Goal: Find specific page/section: Find specific page/section

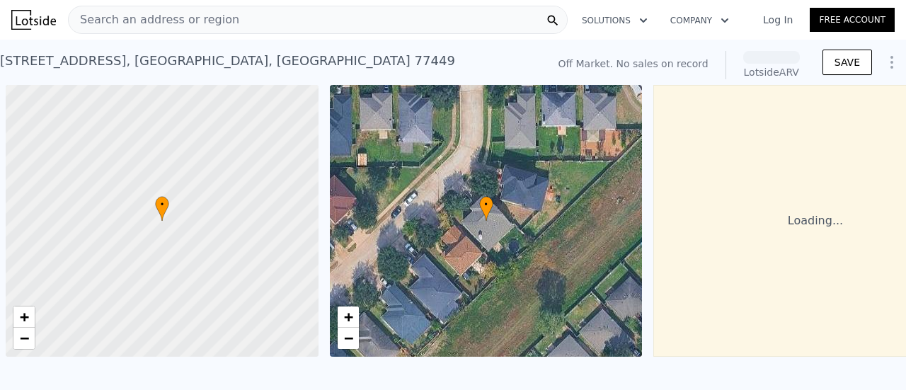
scroll to position [0, 6]
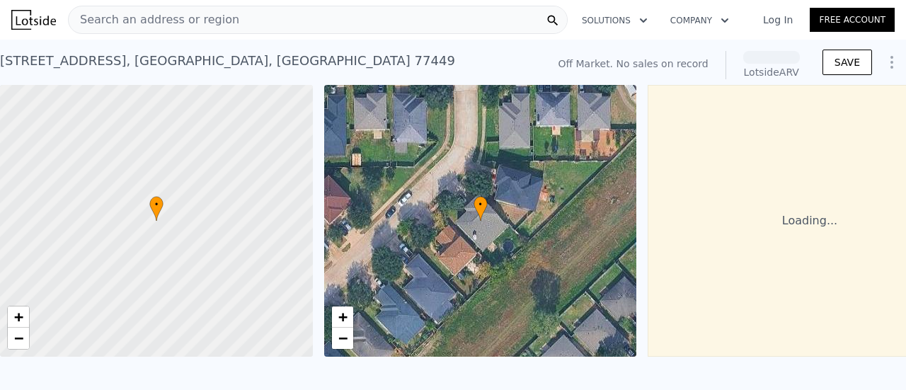
click at [194, 17] on span "Search an address or region" at bounding box center [154, 19] width 170 height 17
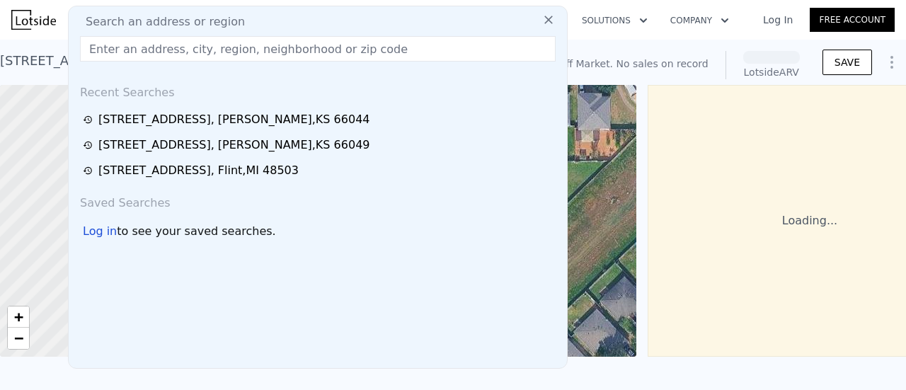
click at [183, 47] on input "text" at bounding box center [317, 48] width 475 height 25
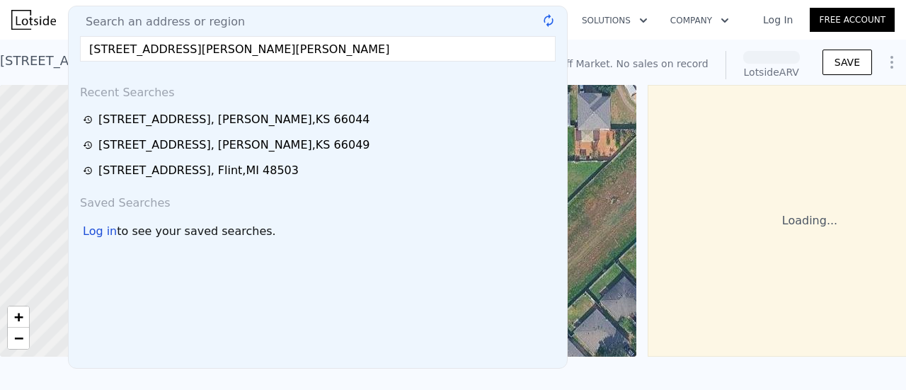
type input "[STREET_ADDRESS][PERSON_NAME][PERSON_NAME]"
click at [169, 65] on div "Search an address or region [STREET_ADDRESS][PERSON_NAME][PERSON_NAME] @keyfram…" at bounding box center [317, 187] width 499 height 363
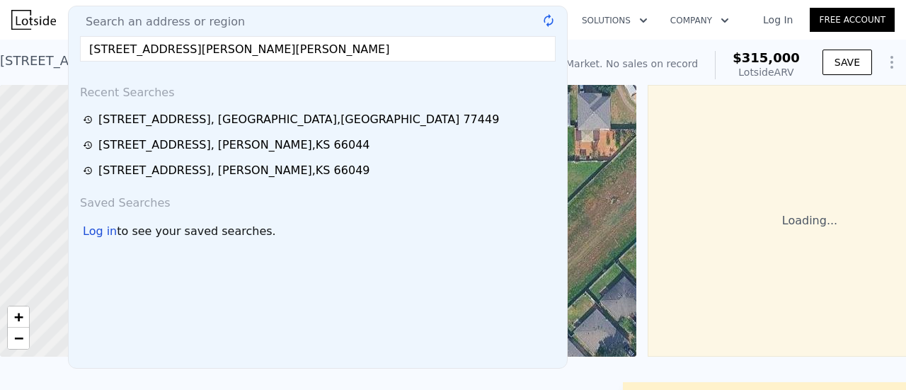
click at [169, 65] on div "Search an address or region [STREET_ADDRESS][PERSON_NAME] @keyframes spin { fro…" at bounding box center [317, 187] width 499 height 363
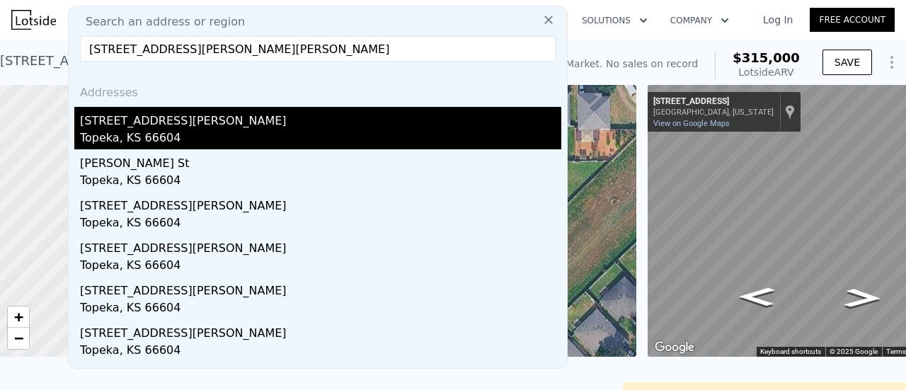
click at [218, 115] on div "[STREET_ADDRESS][PERSON_NAME]" at bounding box center [320, 118] width 481 height 23
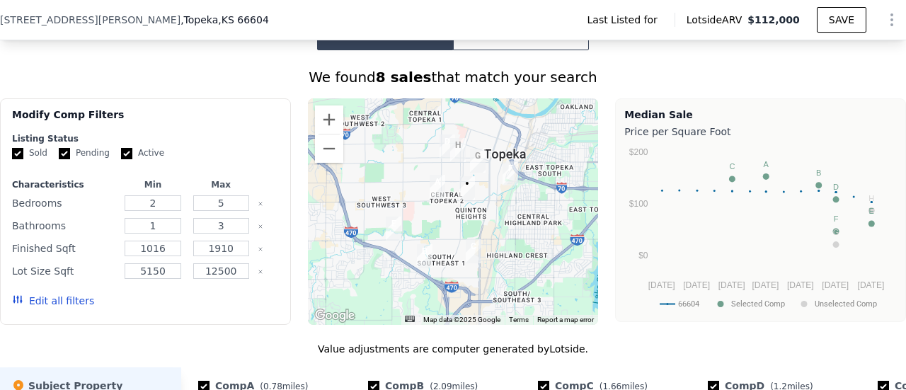
scroll to position [1028, 0]
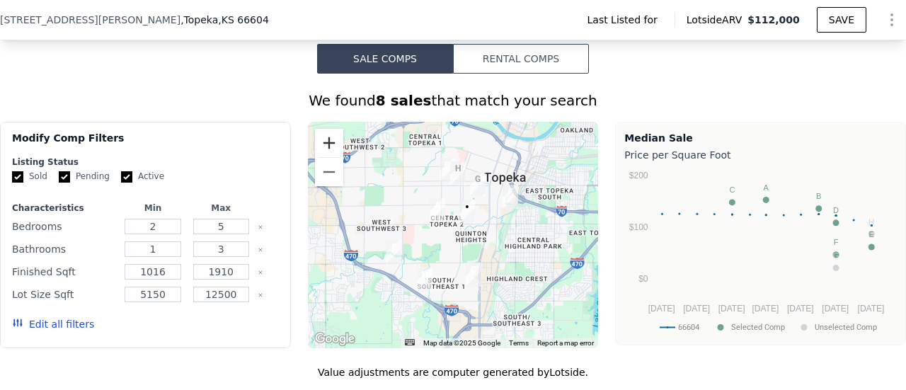
click at [330, 148] on button "Zoom in" at bounding box center [329, 143] width 28 height 28
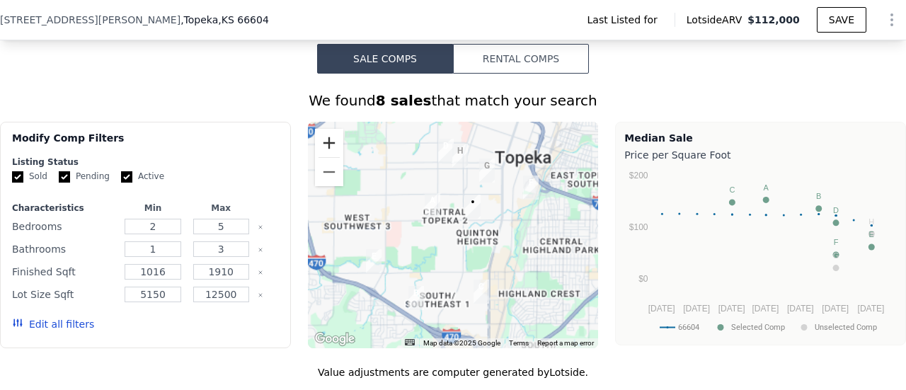
click at [330, 148] on button "Zoom in" at bounding box center [329, 143] width 28 height 28
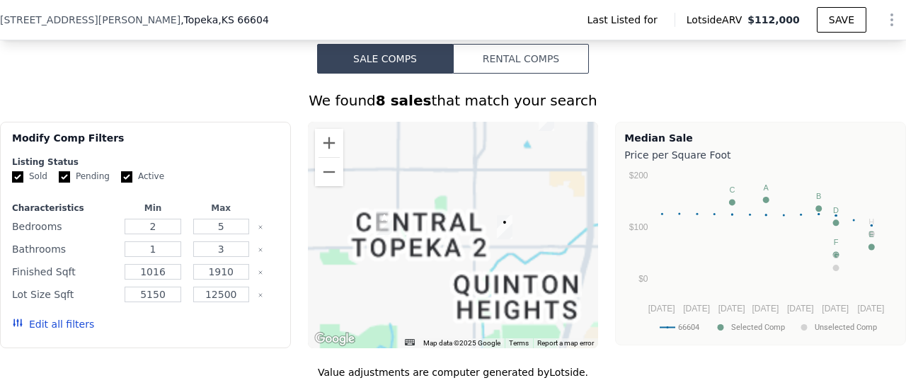
drag, startPoint x: 499, startPoint y: 241, endPoint x: 488, endPoint y: 303, distance: 63.2
click at [488, 303] on div at bounding box center [453, 235] width 291 height 226
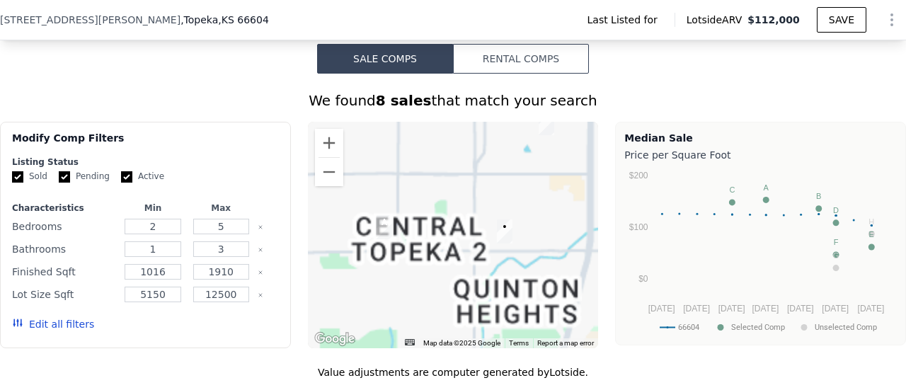
scroll to position [1034, 0]
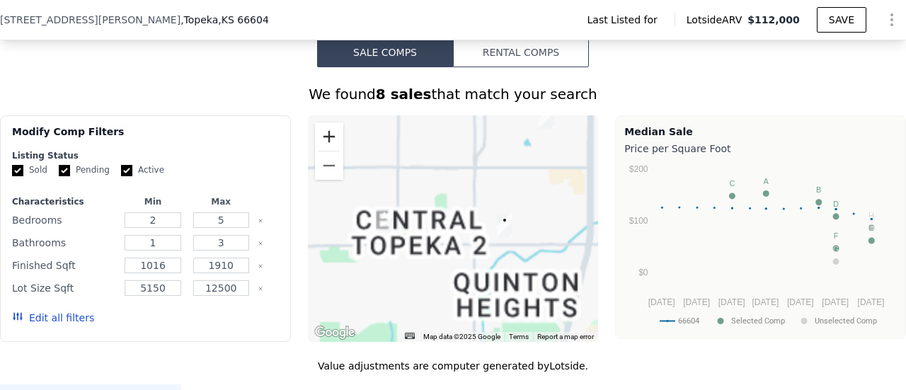
click at [332, 146] on button "Zoom in" at bounding box center [329, 136] width 28 height 28
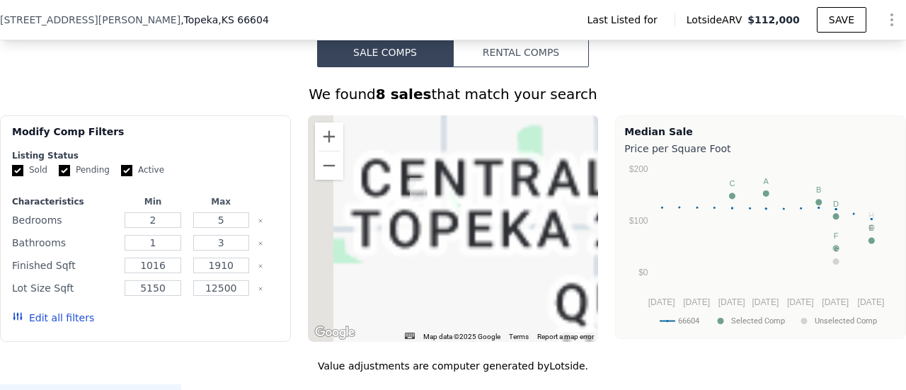
drag, startPoint x: 399, startPoint y: 219, endPoint x: 504, endPoint y: 185, distance: 111.0
click at [504, 185] on div at bounding box center [453, 228] width 291 height 226
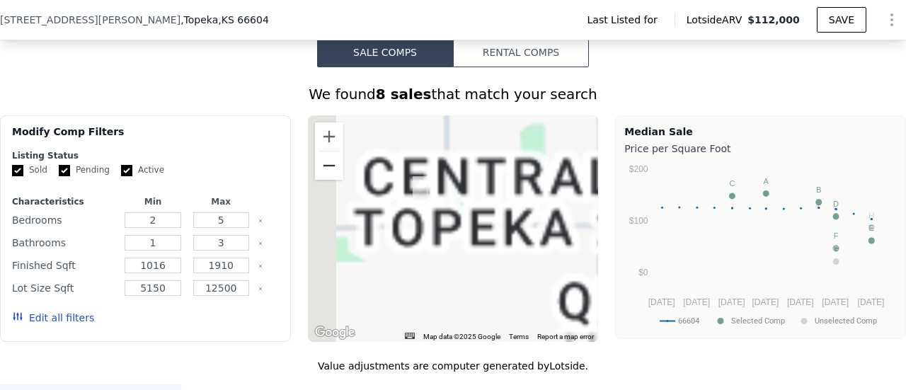
click at [321, 170] on button "Zoom out" at bounding box center [329, 165] width 28 height 28
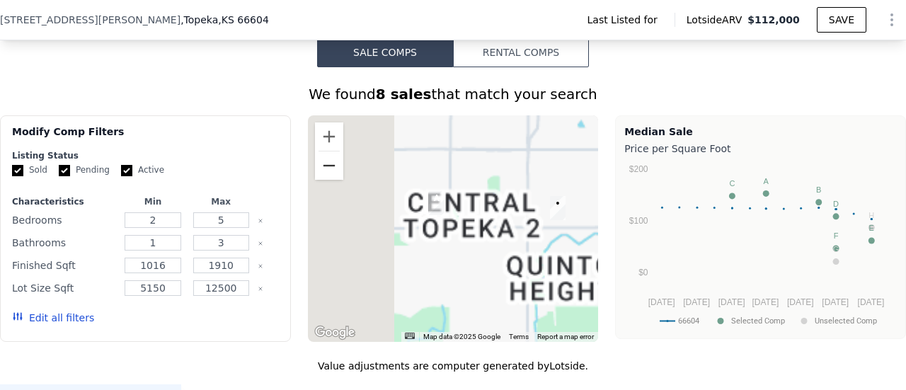
click at [321, 170] on button "Zoom out" at bounding box center [329, 165] width 28 height 28
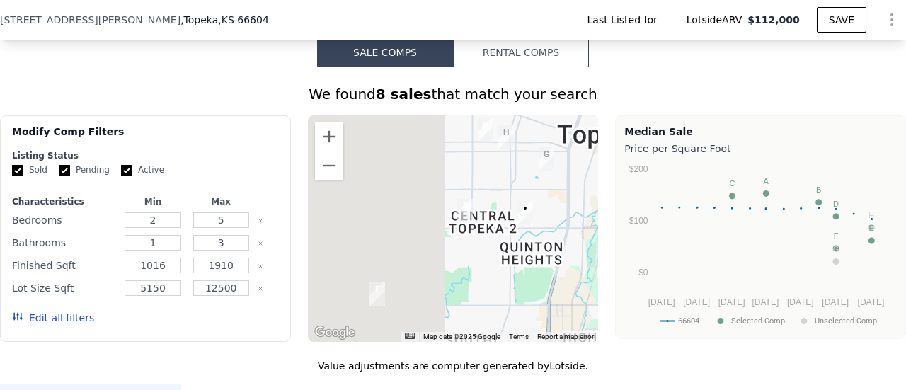
drag, startPoint x: 440, startPoint y: 241, endPoint x: 468, endPoint y: 241, distance: 28.3
click at [468, 241] on div at bounding box center [453, 228] width 291 height 226
